Goal: Task Accomplishment & Management: Complete application form

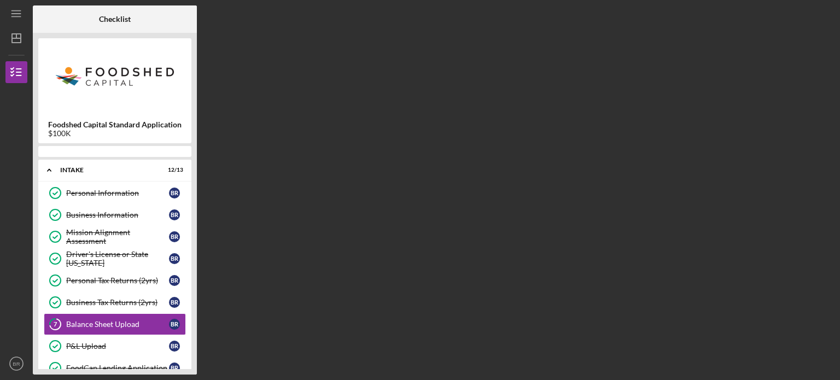
scroll to position [58, 0]
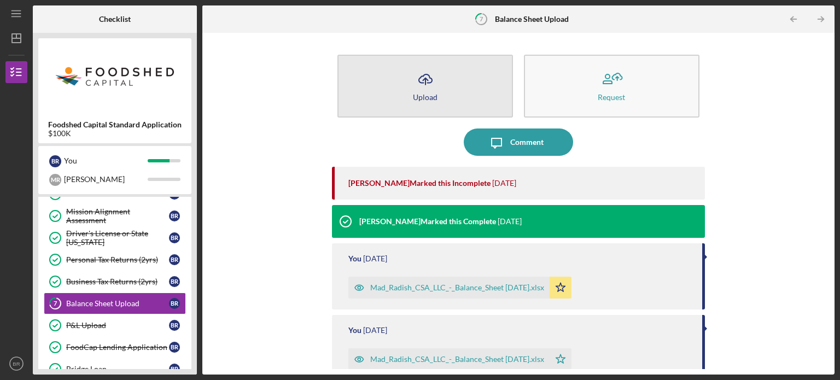
click at [441, 83] on button "Icon/Upload Upload" at bounding box center [426, 86] width 176 height 63
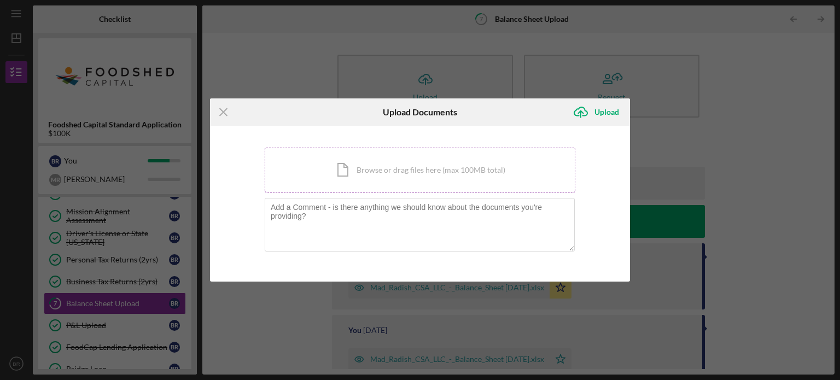
click at [448, 179] on div "Icon/Document Browse or drag files here (max 100MB total) Tap to choose files o…" at bounding box center [420, 170] width 311 height 45
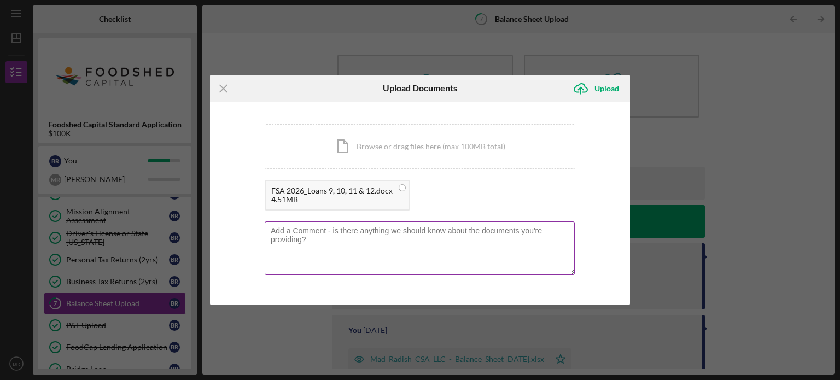
click at [348, 254] on textarea at bounding box center [420, 249] width 310 height 54
click at [339, 225] on label at bounding box center [423, 224] width 304 height 4
click at [339, 225] on textarea "These are the re-amoritized" at bounding box center [420, 249] width 310 height 54
click at [339, 229] on textarea "These are the re-amoritized" at bounding box center [420, 249] width 310 height 54
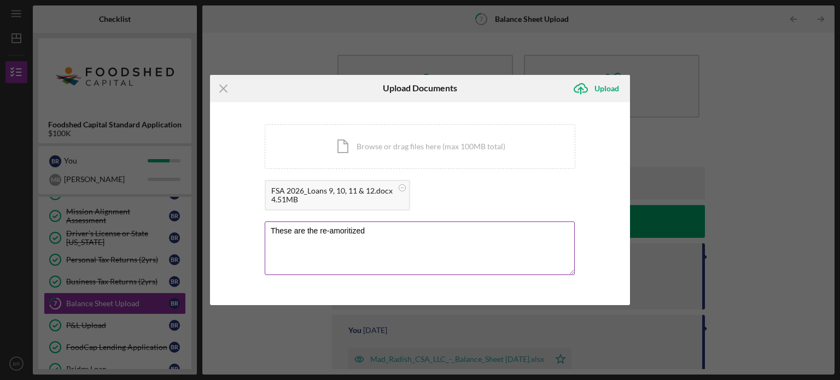
click at [339, 229] on textarea "These are the re-amoritized" at bounding box center [420, 249] width 310 height 54
click at [434, 228] on textarea "These are the re-amortized notes with FSA. The loans that are combined are list…" at bounding box center [420, 249] width 310 height 54
click at [433, 240] on textarea "These are the re-amortized notes with FSA. The old loans that are combined are …" at bounding box center [420, 249] width 310 height 54
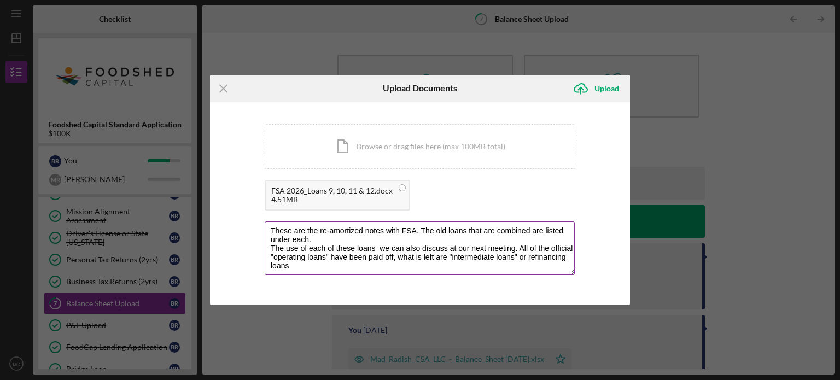
click at [433, 240] on textarea "These are the re-amortized notes with FSA. The old loans that are combined are …" at bounding box center [420, 249] width 310 height 54
click at [415, 253] on textarea "These are the re-amortized notes with FSA. The old loans that are combined are …" at bounding box center [420, 249] width 310 height 54
click at [408, 263] on textarea "These are the re-amortized notes with FSA. The old loans that are combined are …" at bounding box center [420, 249] width 310 height 54
click at [370, 260] on textarea "These are the re-amortized notes with FSA. The old loans that are combined are …" at bounding box center [420, 249] width 310 height 54
click at [385, 256] on textarea "These are the re-amortized notes with FSA. The old loans that are combined are …" at bounding box center [420, 249] width 310 height 54
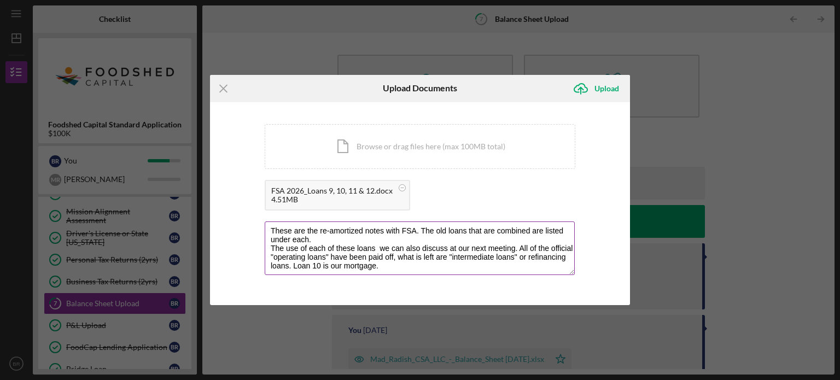
click at [385, 256] on textarea "These are the re-amortized notes with FSA. The old loans that are combined are …" at bounding box center [420, 249] width 310 height 54
click at [386, 263] on textarea "These are the re-amortized notes with FSA. The old loans that are combined are …" at bounding box center [420, 249] width 310 height 54
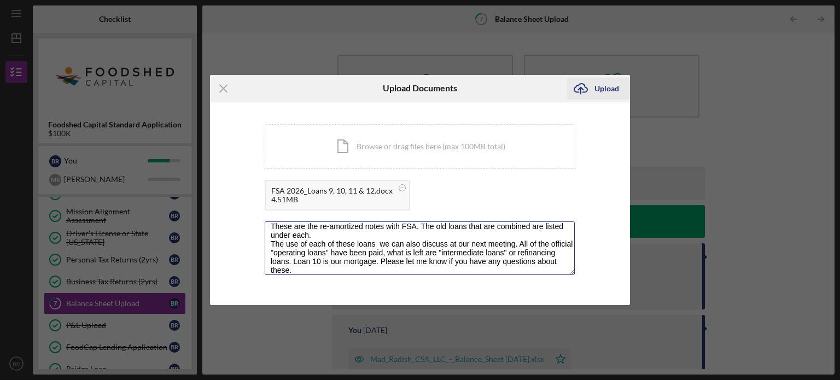
type textarea "These are the re-amortized notes with FSA. The old loans that are combined are …"
click at [608, 87] on div "Upload" at bounding box center [607, 89] width 25 height 22
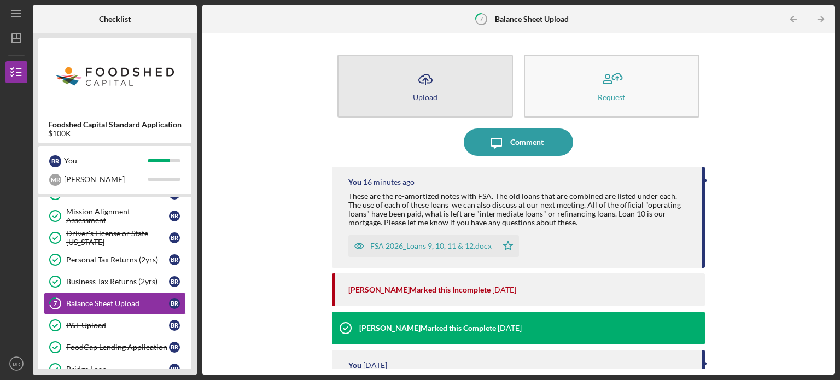
click at [400, 69] on button "Icon/Upload Upload" at bounding box center [426, 86] width 176 height 63
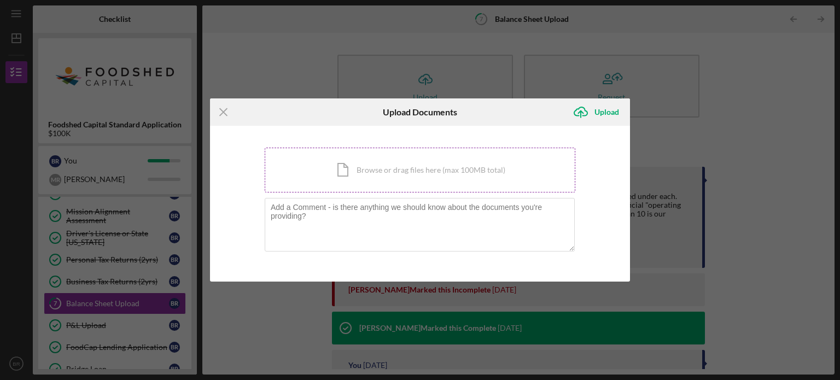
click at [387, 159] on div "Icon/Document Browse or drag files here (max 100MB total) Tap to choose files o…" at bounding box center [420, 170] width 311 height 45
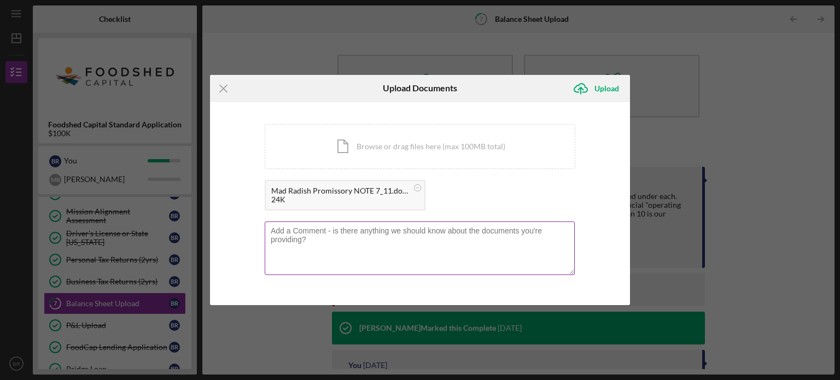
click at [330, 247] on textarea at bounding box center [420, 249] width 310 height 54
type textarea "This is the Promissory Note for CC refi with [PERSON_NAME]."
click at [615, 87] on div "Upload" at bounding box center [607, 89] width 25 height 22
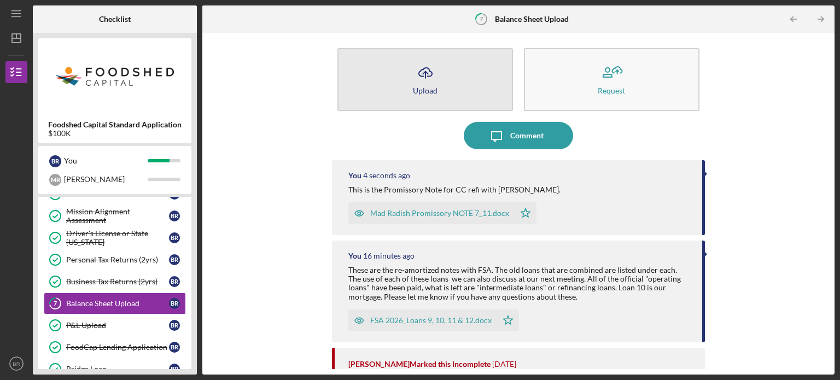
scroll to position [6, 0]
